Goal: Task Accomplishment & Management: Manage account settings

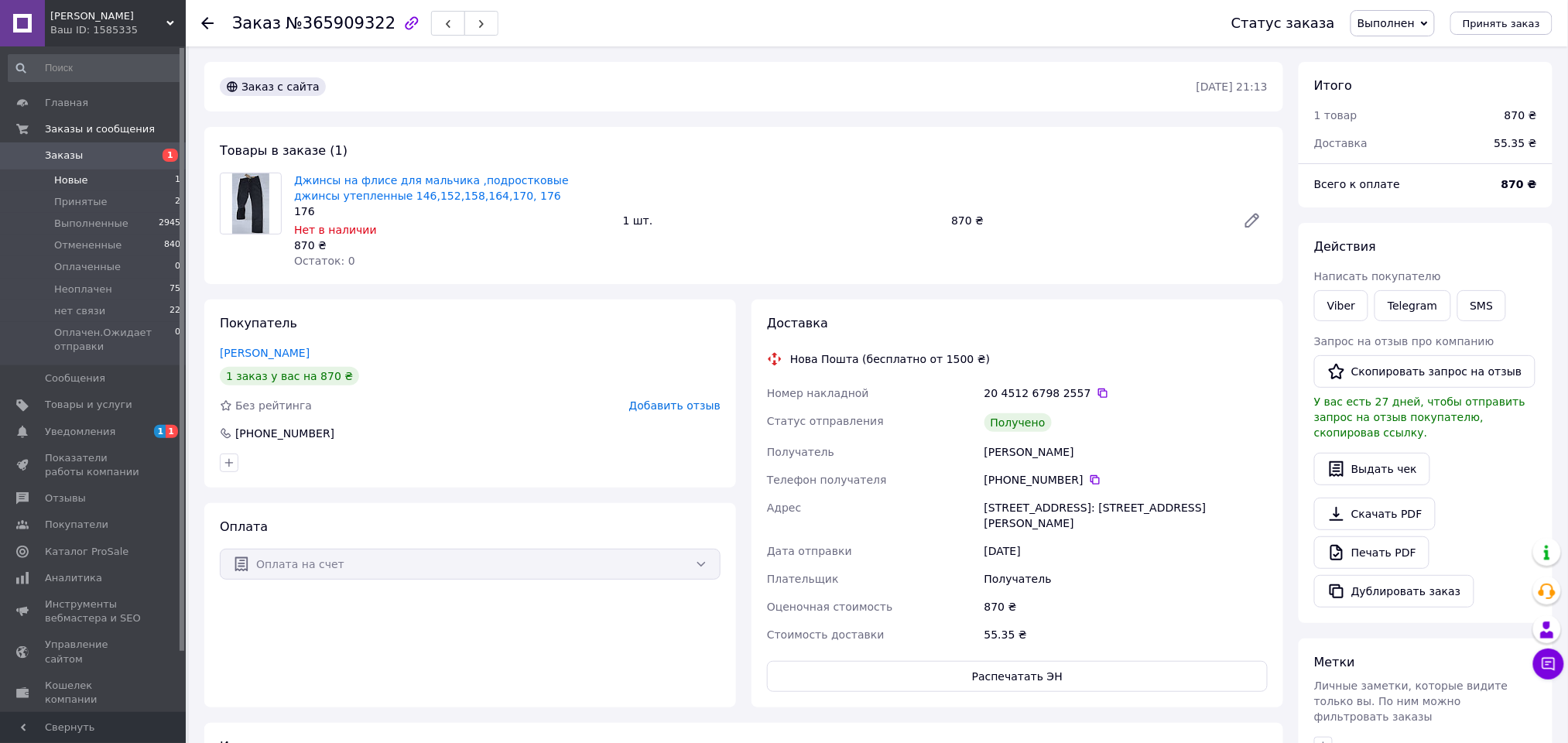
click at [84, 181] on span "Новые" at bounding box center [71, 180] width 34 height 14
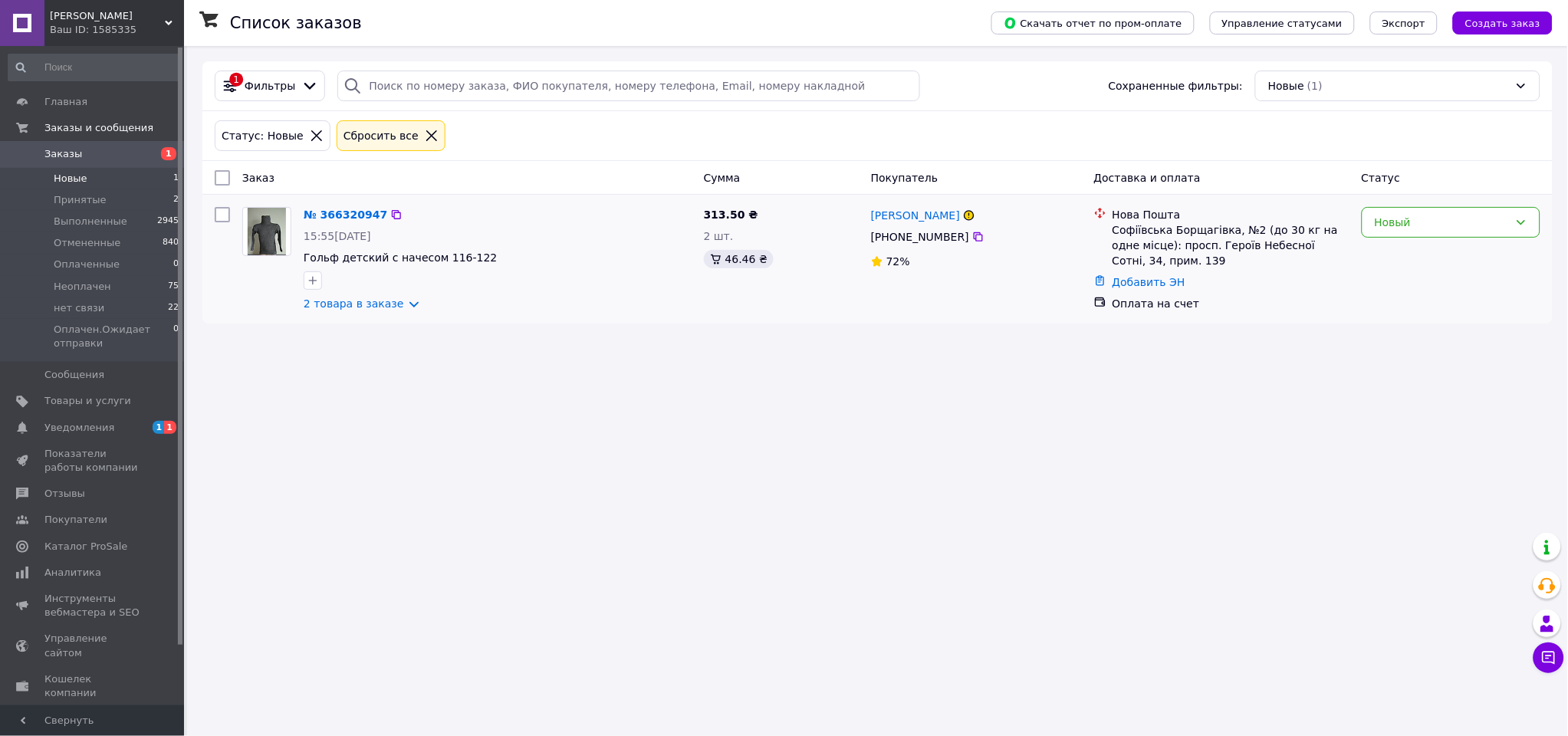
click at [341, 216] on link "№ 366320947" at bounding box center [344, 215] width 83 height 13
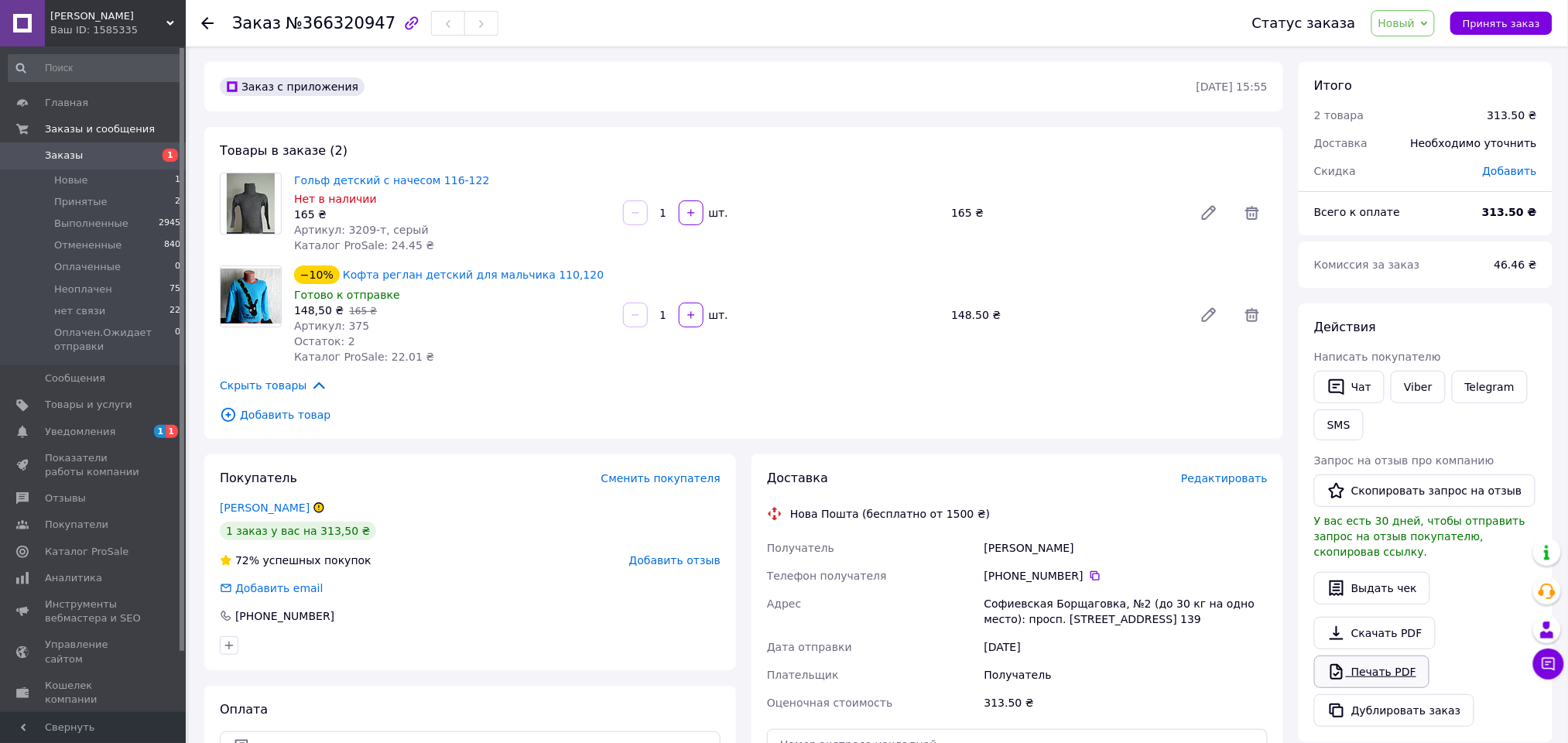
click at [1379, 655] on link "Печать PDF" at bounding box center [1372, 672] width 116 height 33
click at [1414, 381] on link "Viber" at bounding box center [1418, 387] width 54 height 33
click at [836, 266] on div "−10% Кофта реглан детский для мальчика 110,120 Готово к отправке 148,50 ₴   165…" at bounding box center [781, 315] width 986 height 106
click at [820, 317] on div "1   шт." at bounding box center [781, 314] width 320 height 24
click at [141, 19] on span "[PERSON_NAME]" at bounding box center [108, 15] width 117 height 14
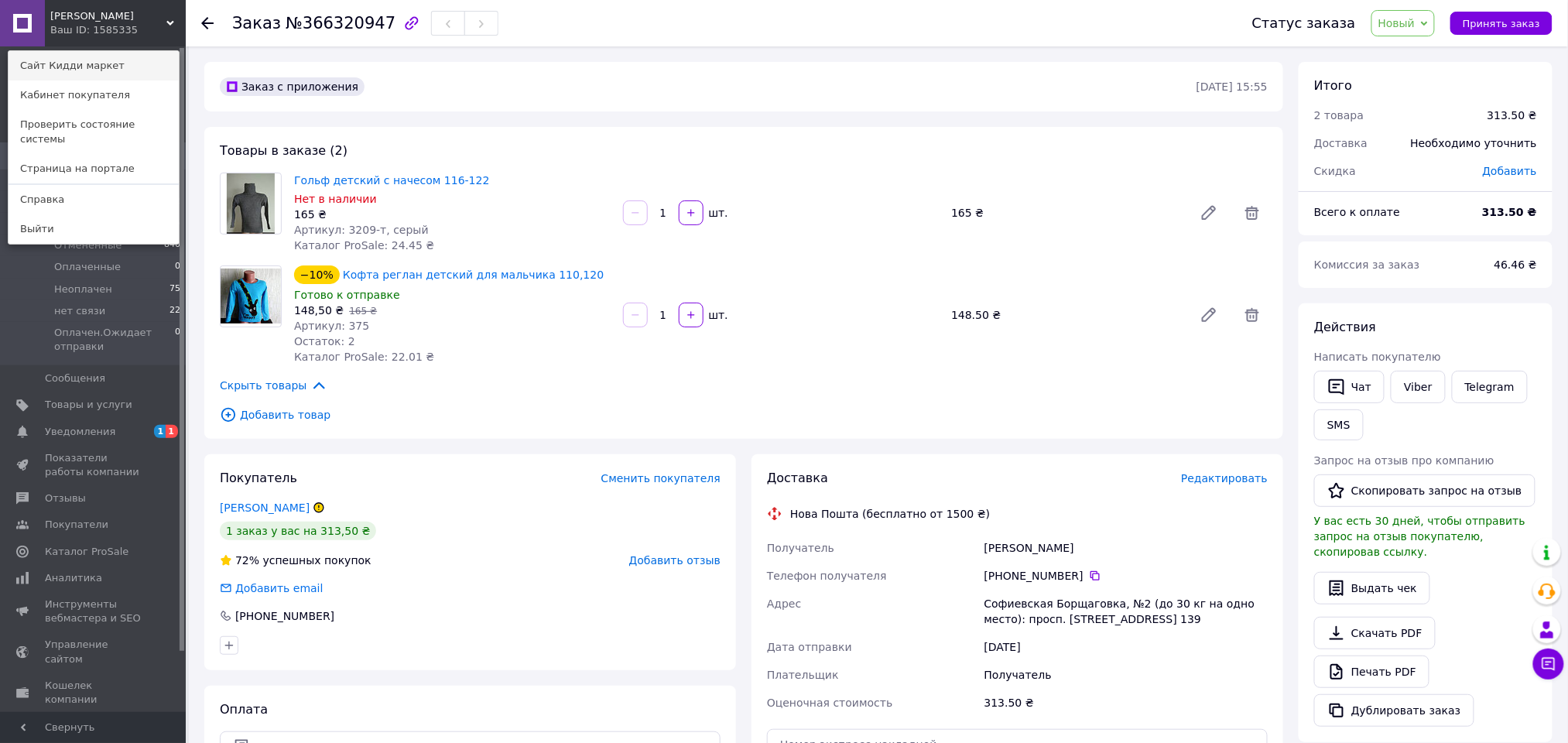
click at [141, 68] on link "Сайт Кидди маркет" at bounding box center [93, 66] width 171 height 30
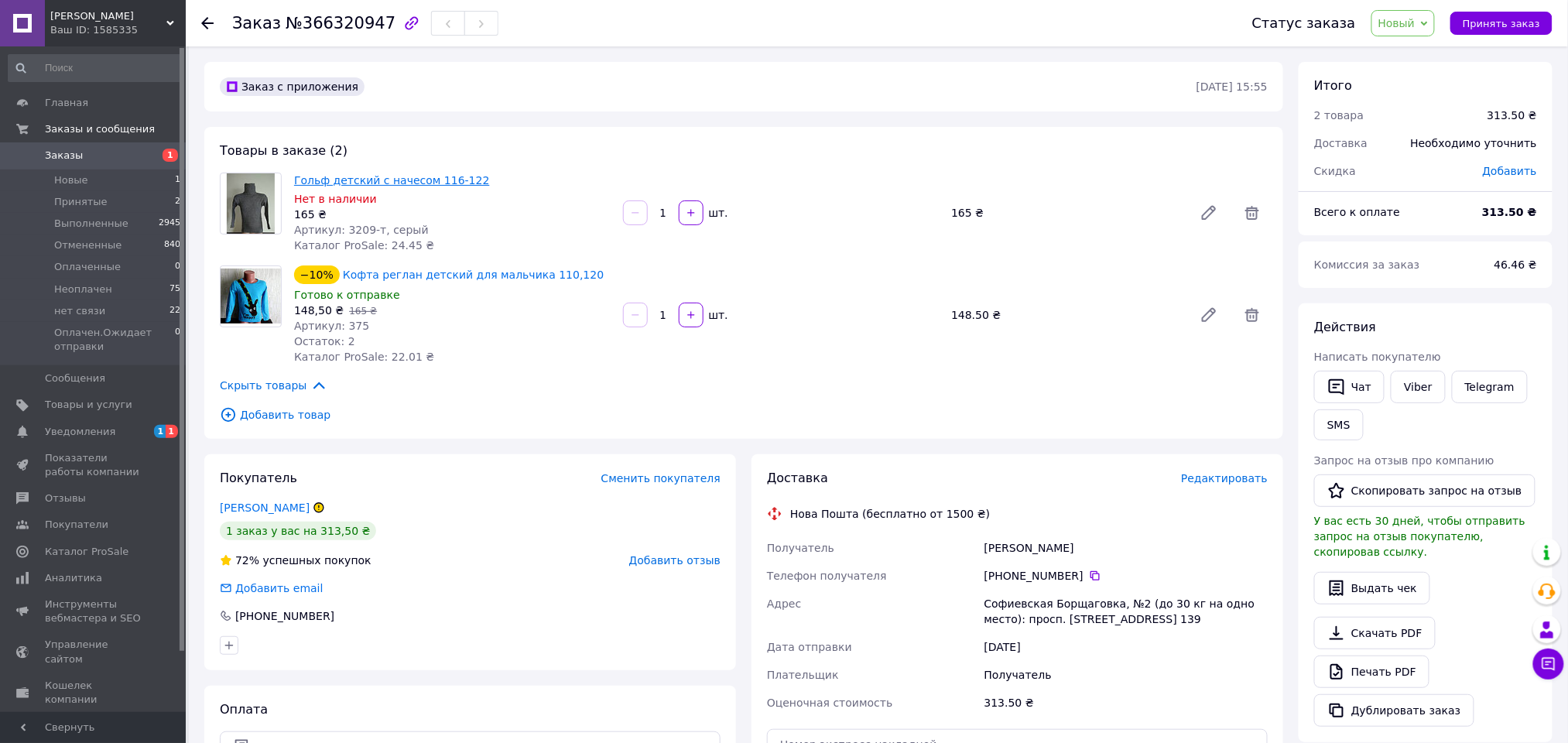
click at [404, 177] on link "Гольф детский с начесом 116-122" at bounding box center [392, 181] width 196 height 13
